Goal: Information Seeking & Learning: Check status

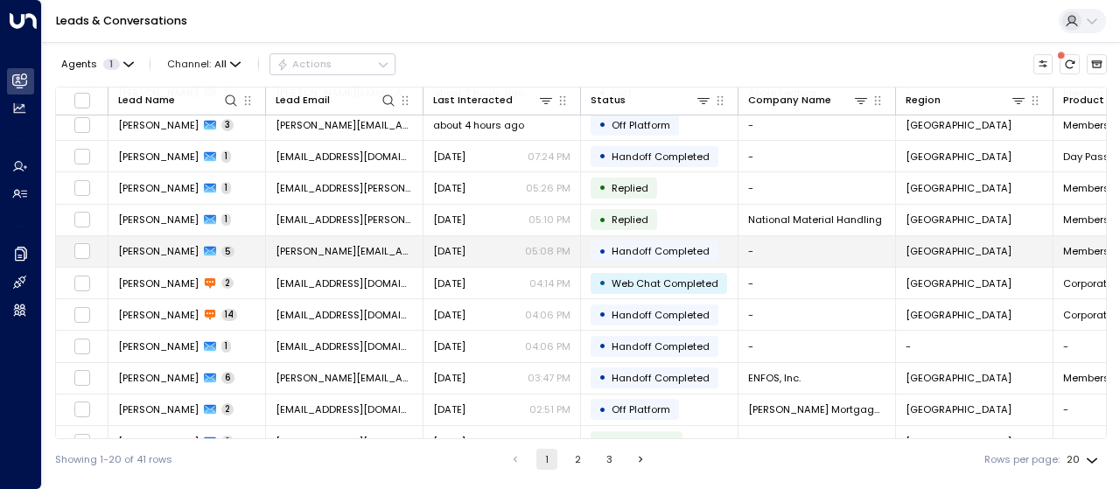
scroll to position [308, 0]
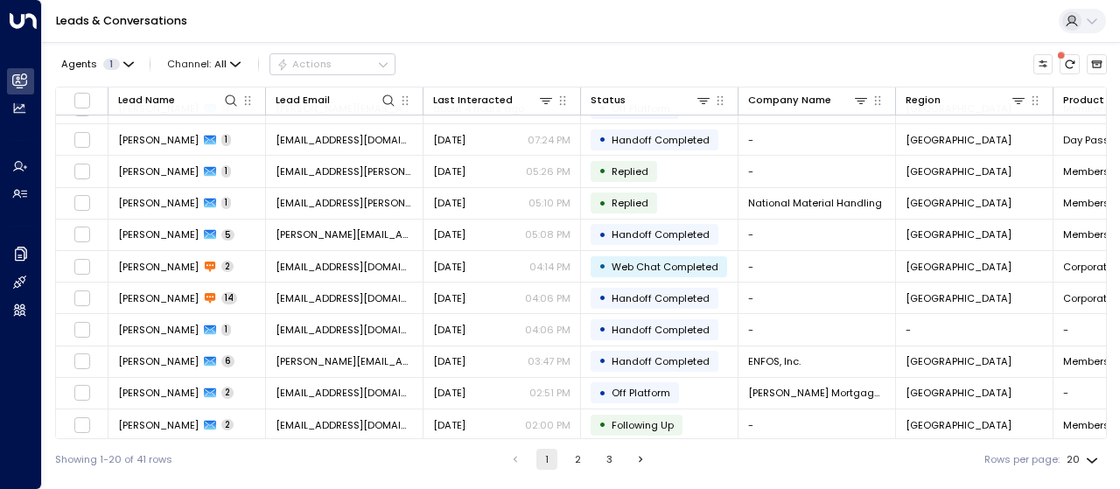
click at [577, 459] on button "2" at bounding box center [578, 459] width 21 height 21
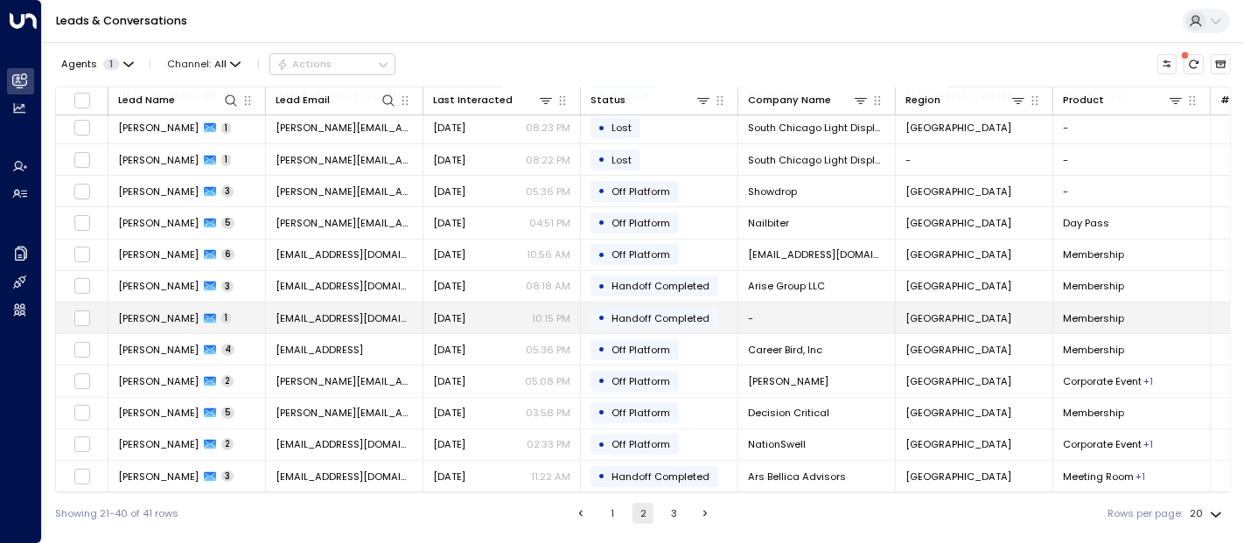
scroll to position [255, 0]
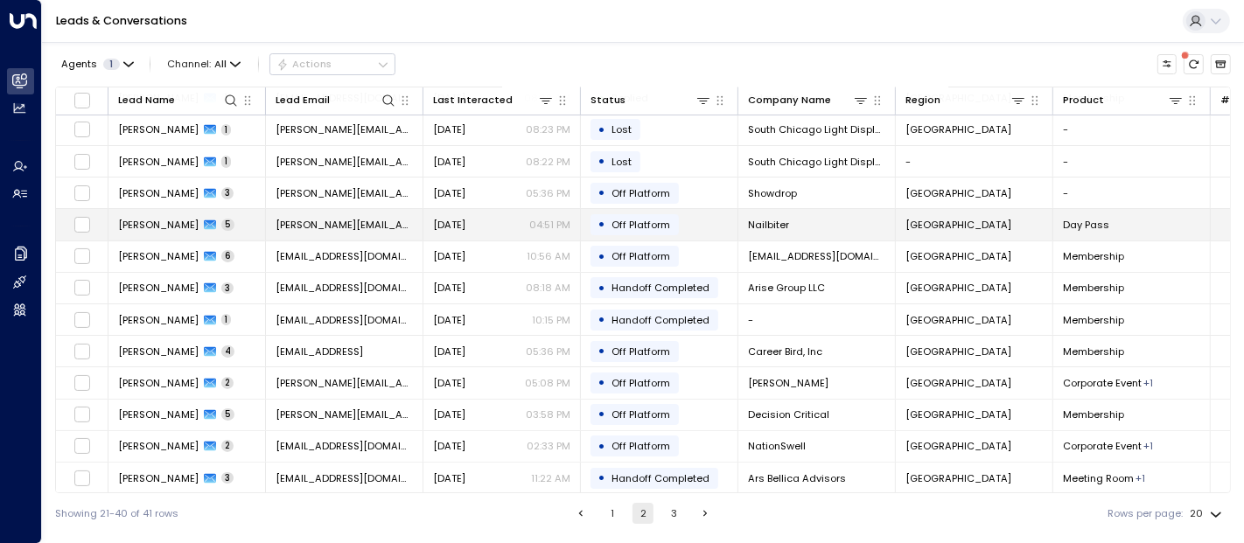
click at [148, 222] on span "[PERSON_NAME]" at bounding box center [158, 225] width 81 height 14
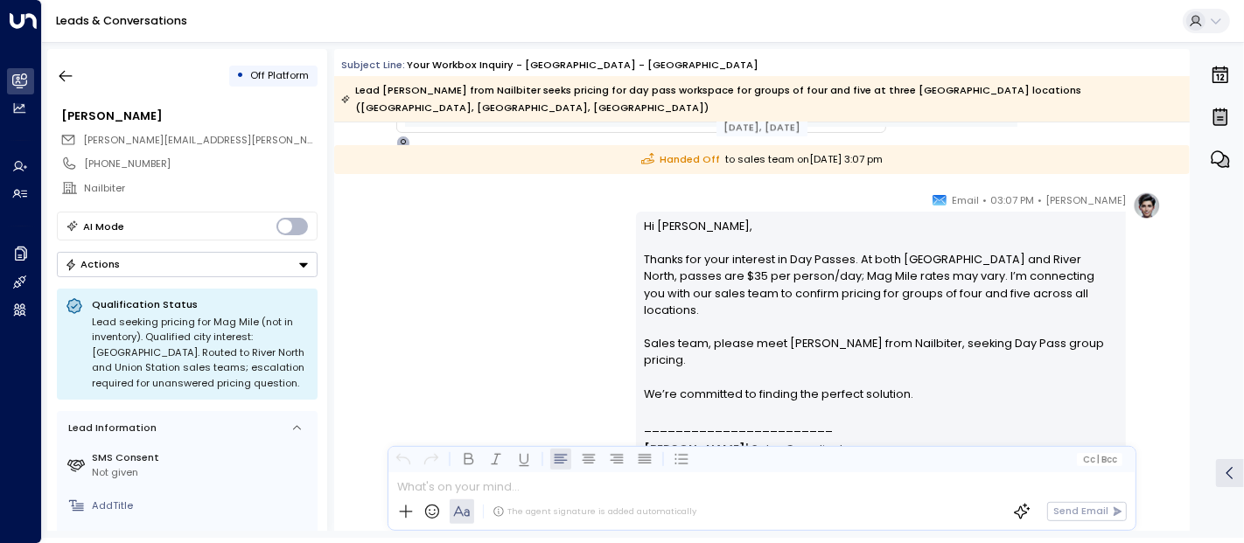
scroll to position [1750, 0]
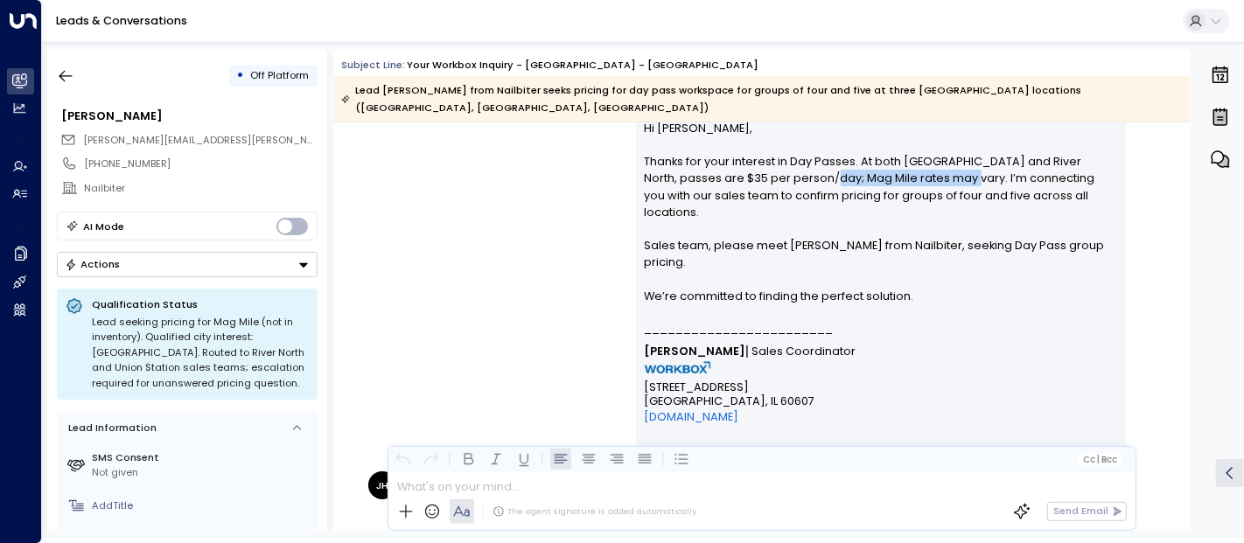
drag, startPoint x: 778, startPoint y: 161, endPoint x: 917, endPoint y: 161, distance: 139.1
click at [917, 161] on p "Hi [PERSON_NAME], Thanks for your interest in Day Passes. At both [GEOGRAPHIC_D…" at bounding box center [881, 220] width 473 height 201
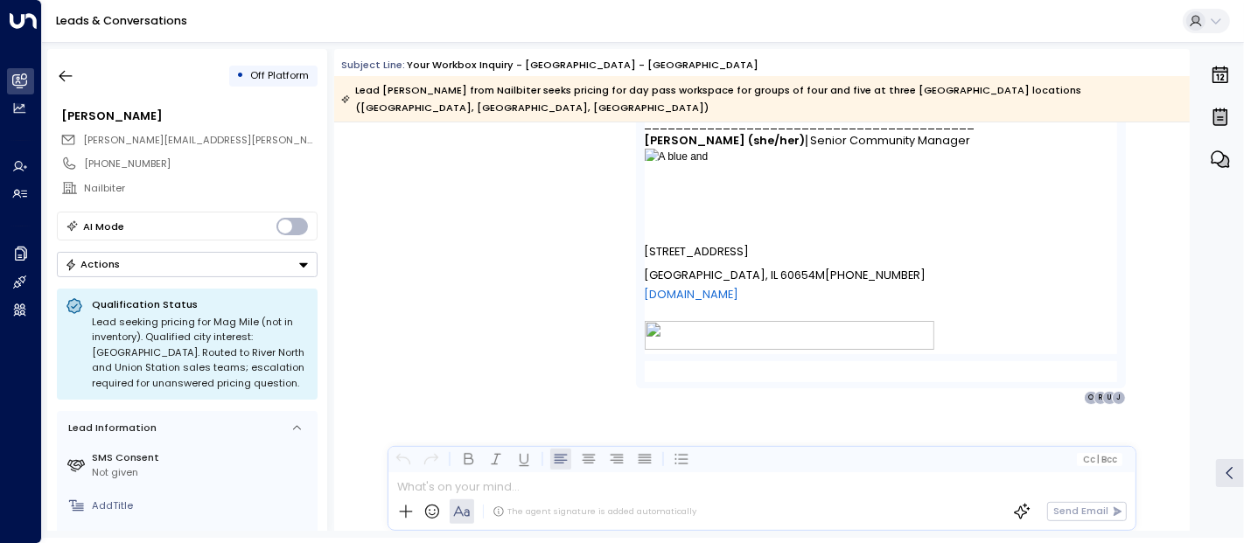
scroll to position [3342, 0]
click at [65, 74] on icon "button" at bounding box center [66, 76] width 18 height 18
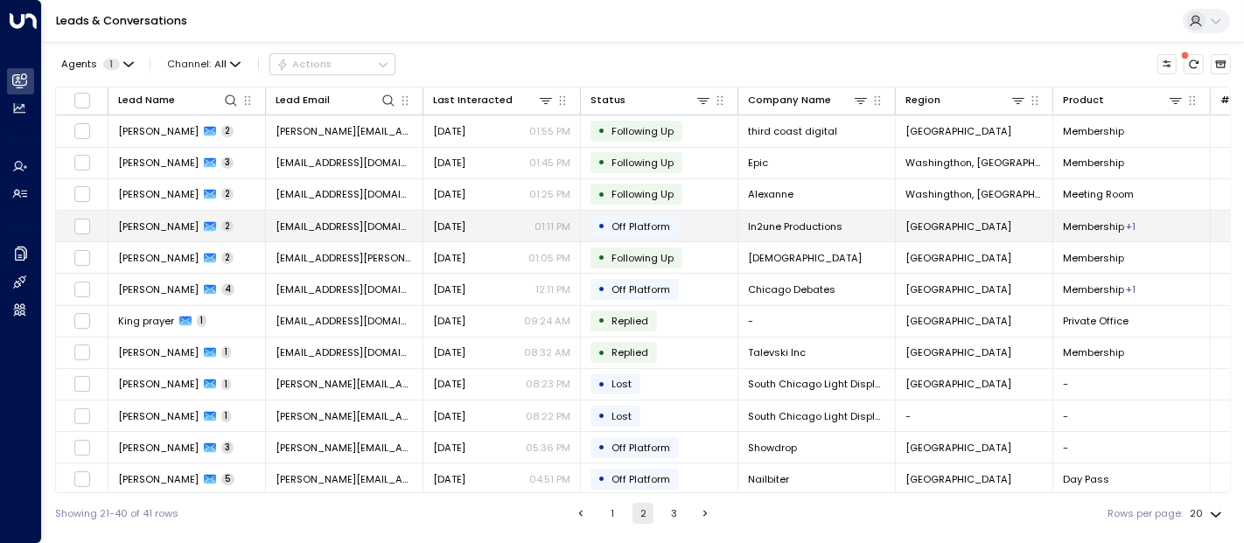
click at [153, 226] on span "[PERSON_NAME]" at bounding box center [158, 227] width 81 height 14
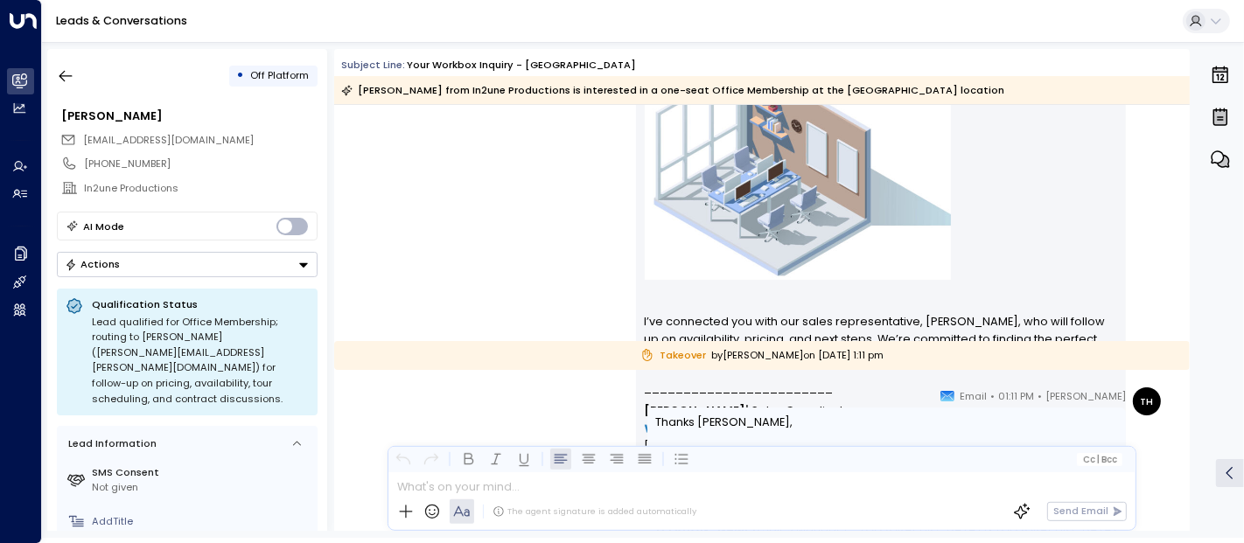
scroll to position [2083, 0]
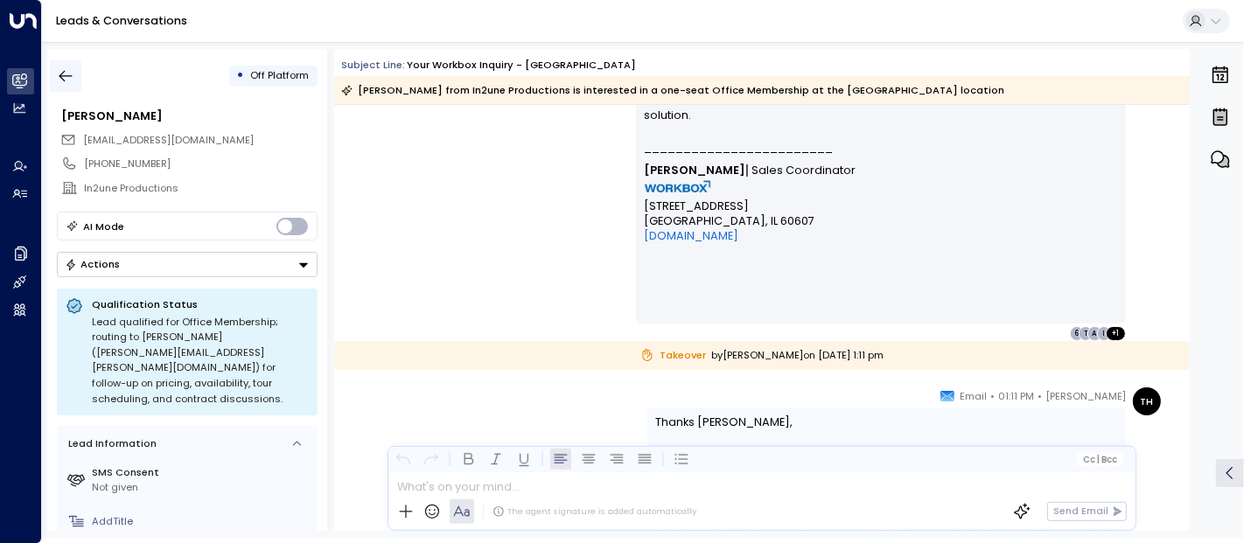
click at [69, 75] on icon "button" at bounding box center [66, 76] width 13 height 11
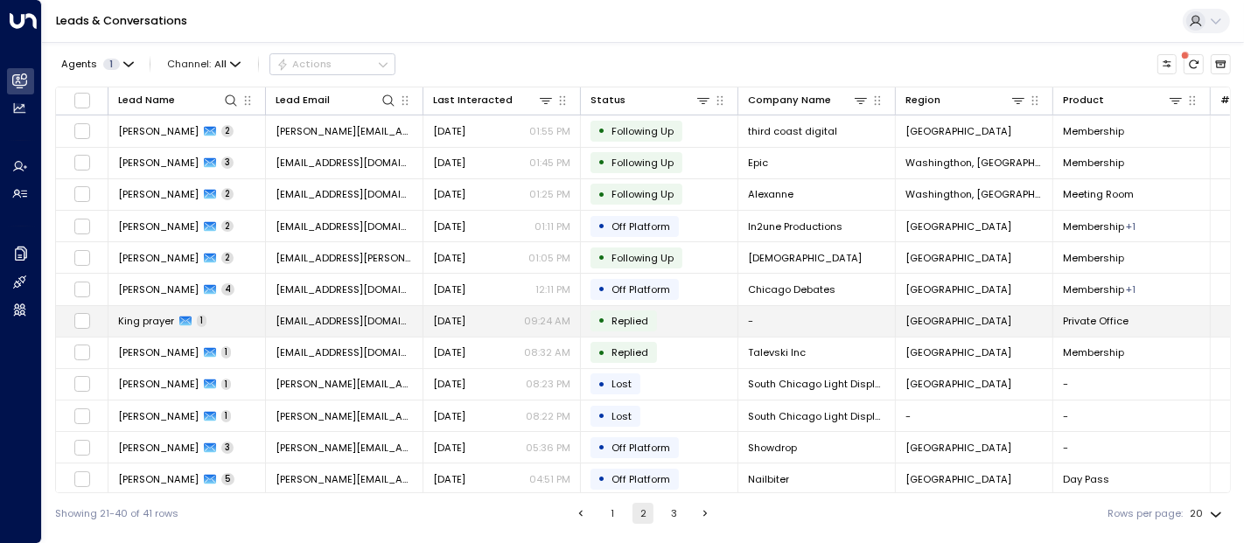
click at [154, 318] on span "King prayer" at bounding box center [146, 321] width 56 height 14
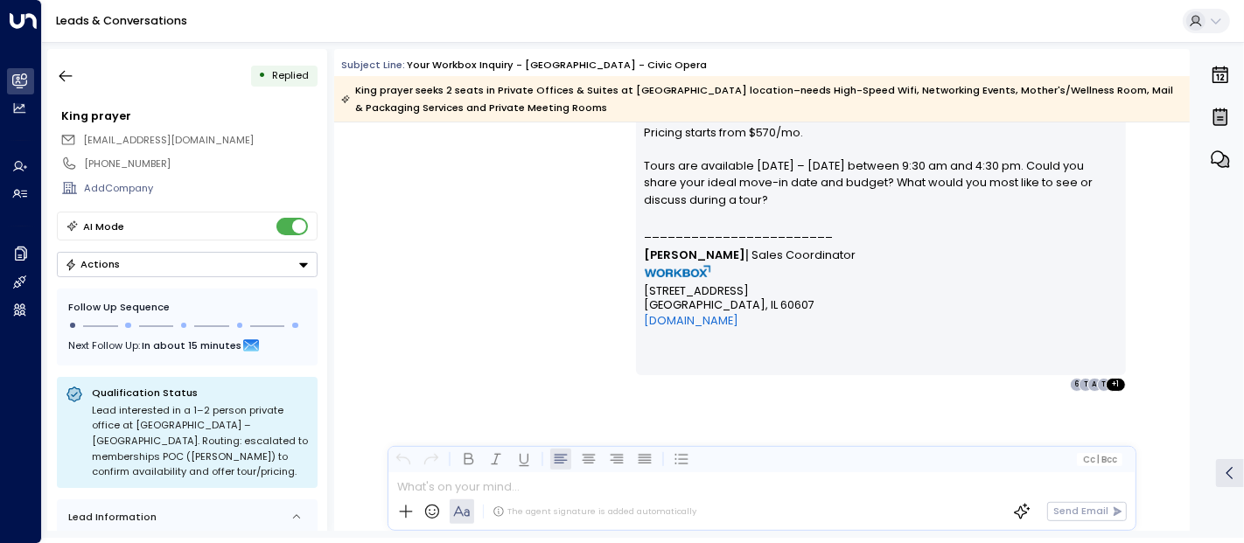
scroll to position [2090, 0]
click at [67, 78] on icon "button" at bounding box center [66, 76] width 18 height 18
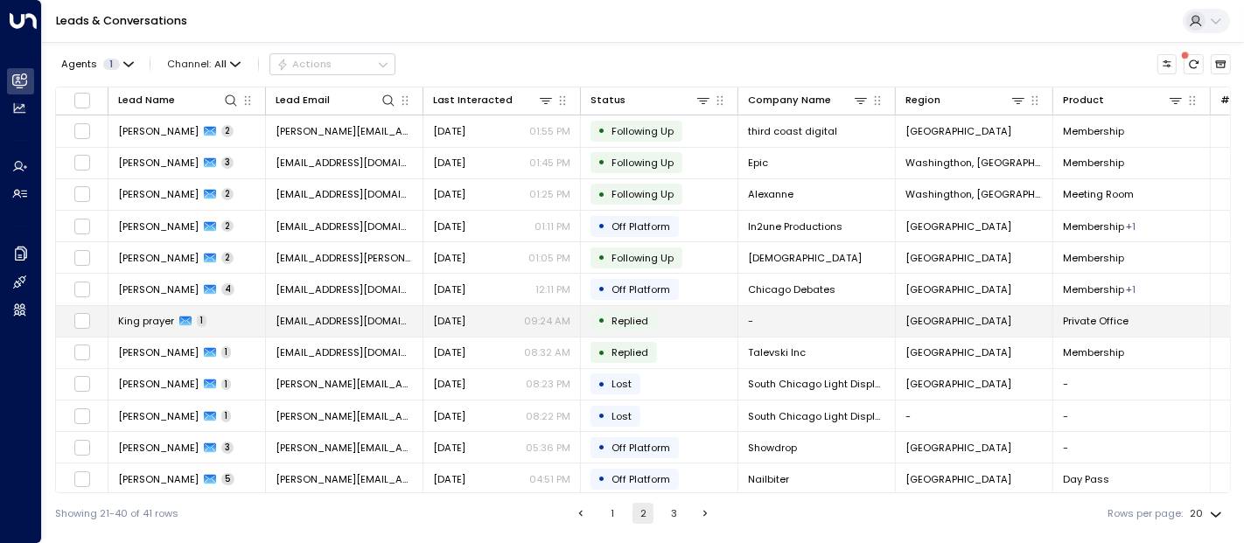
click at [154, 321] on span "King prayer" at bounding box center [146, 321] width 56 height 14
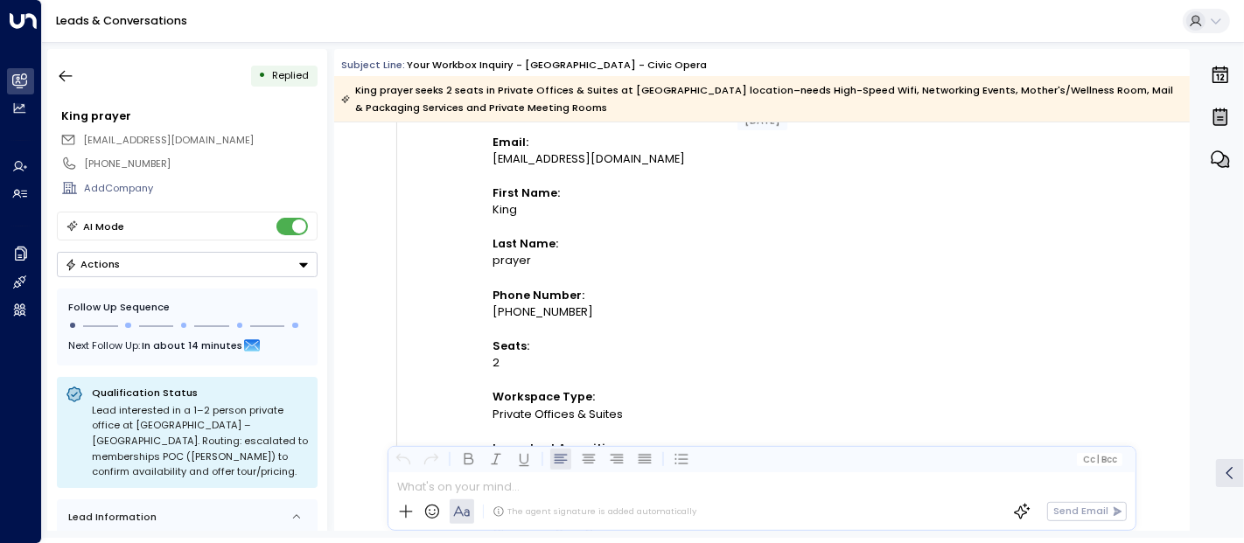
scroll to position [291, 0]
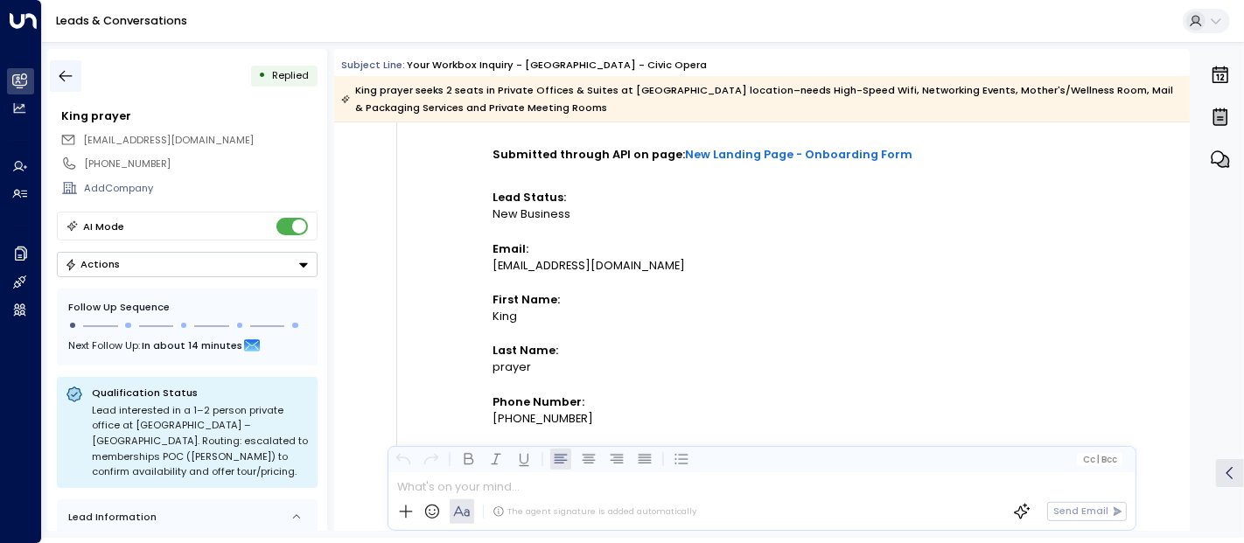
click at [65, 72] on icon "button" at bounding box center [66, 76] width 18 height 18
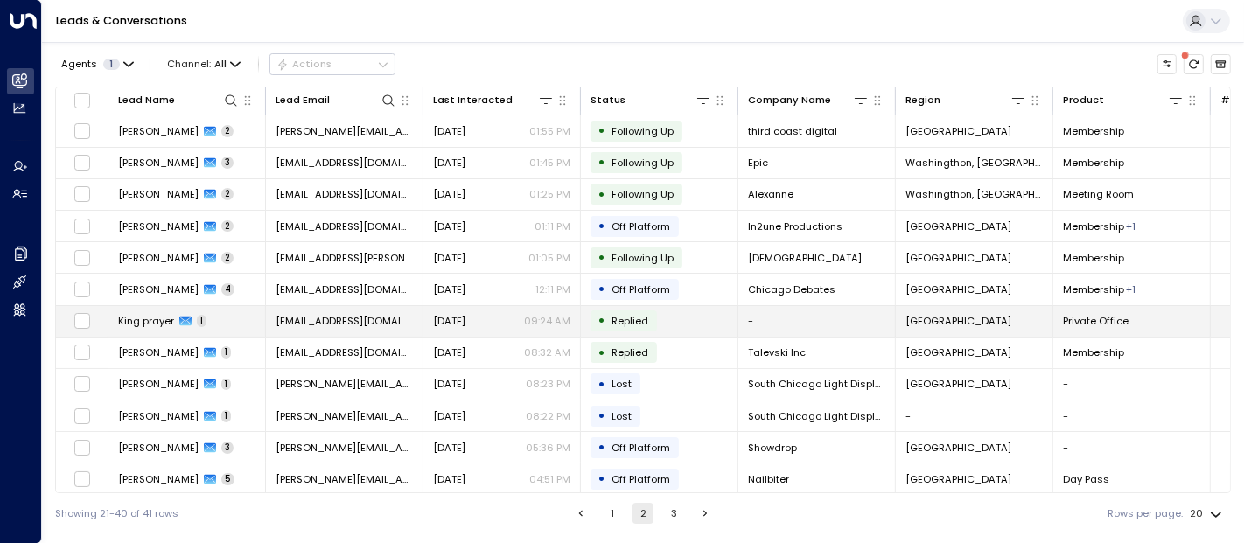
click at [147, 319] on span "King prayer" at bounding box center [146, 321] width 56 height 14
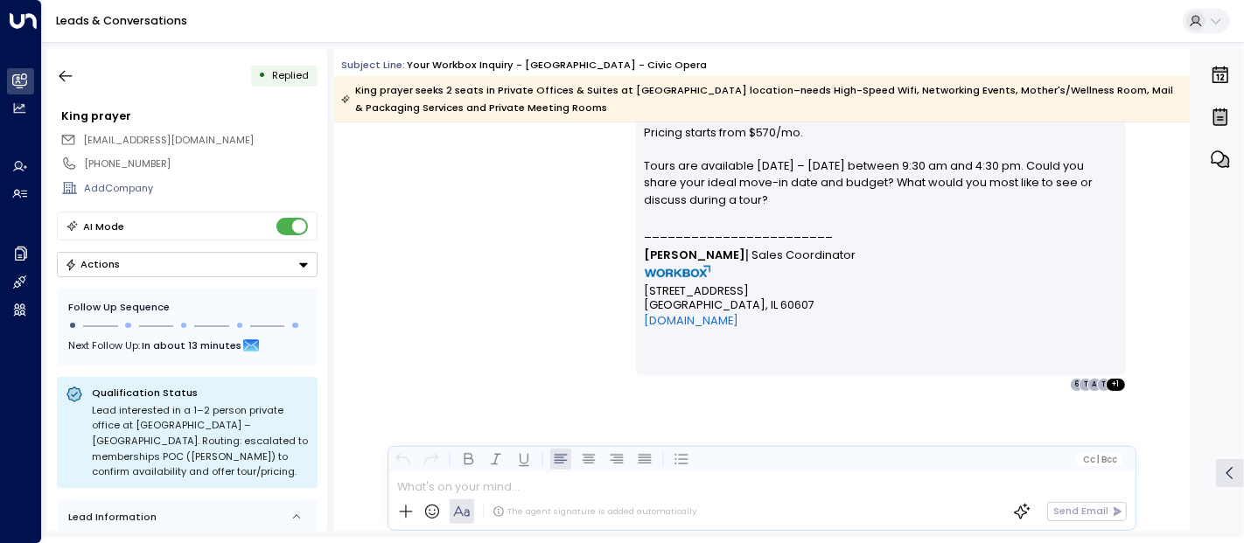
scroll to position [2090, 0]
